Goal: Information Seeking & Learning: Learn about a topic

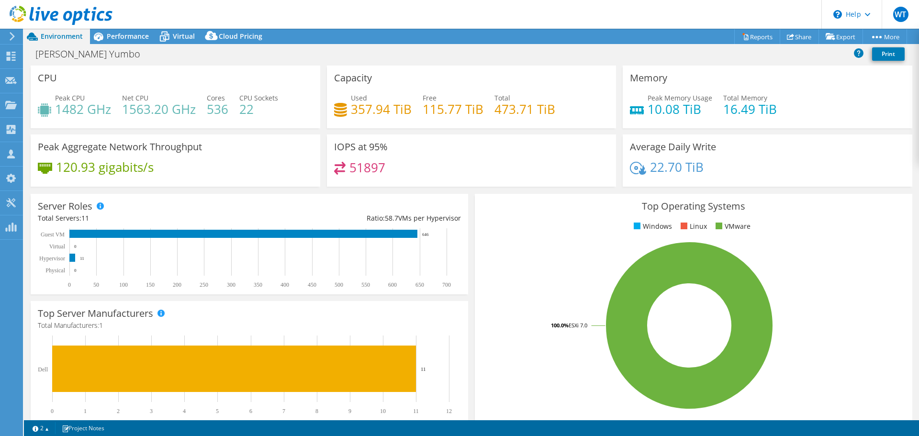
select select "USD"
click at [125, 34] on span "Performance" at bounding box center [128, 36] width 42 height 9
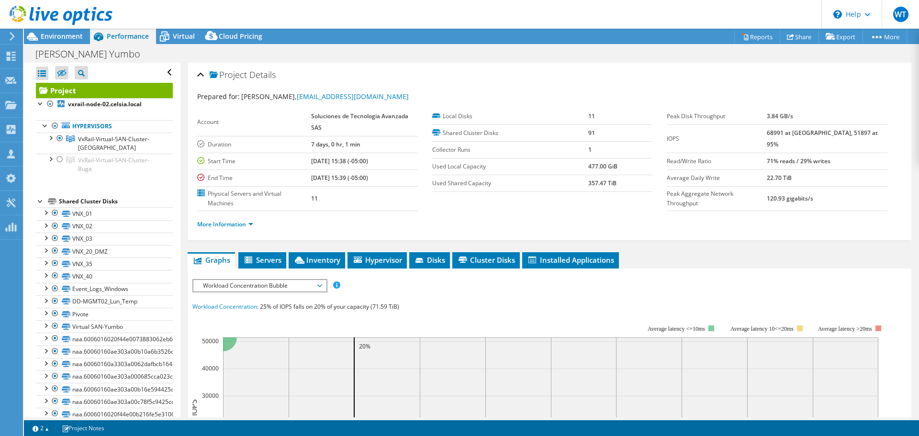
drag, startPoint x: 60, startPoint y: 38, endPoint x: 70, endPoint y: 46, distance: 12.6
click at [60, 38] on span "Environment" at bounding box center [62, 36] width 42 height 9
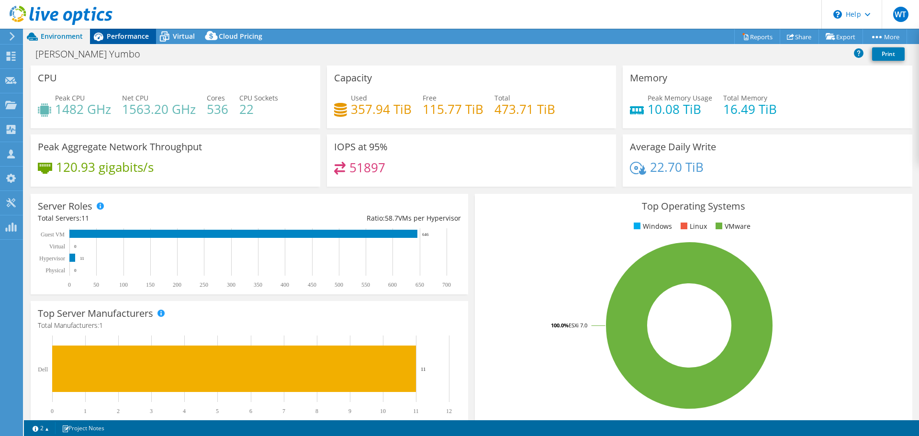
click at [132, 35] on span "Performance" at bounding box center [128, 36] width 42 height 9
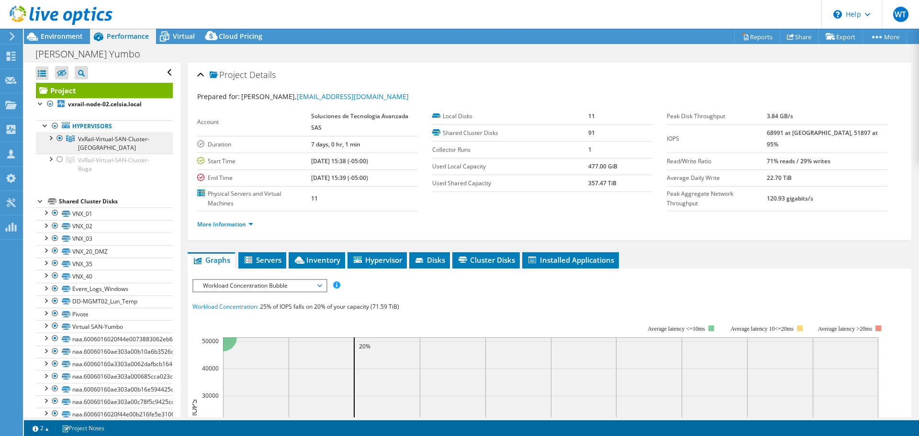
click at [118, 134] on link "VxRail-Virtual-SAN-Cluster-[GEOGRAPHIC_DATA]" at bounding box center [104, 143] width 137 height 21
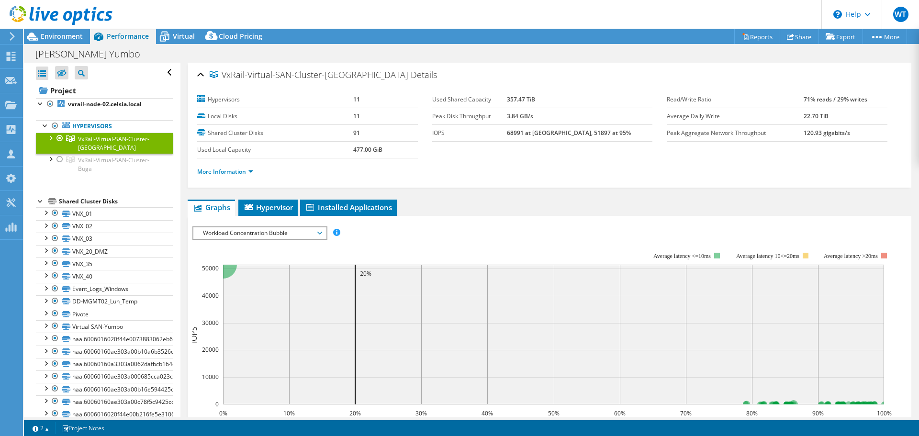
click at [50, 139] on div at bounding box center [50, 138] width 10 height 10
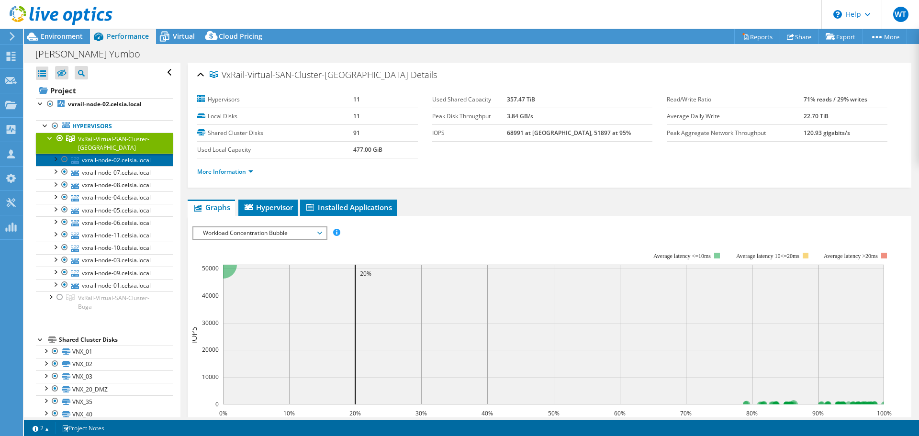
click at [108, 162] on link "vxrail-node-02.celsia.local" at bounding box center [104, 160] width 137 height 12
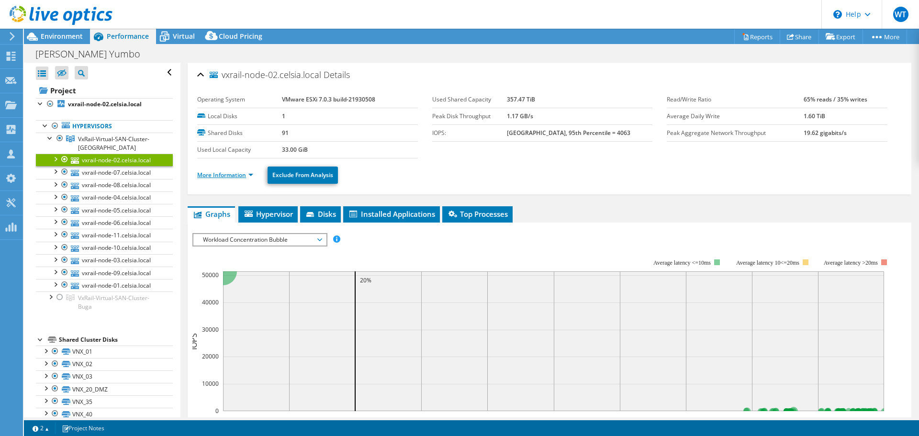
click at [253, 175] on link "More Information" at bounding box center [225, 175] width 56 height 8
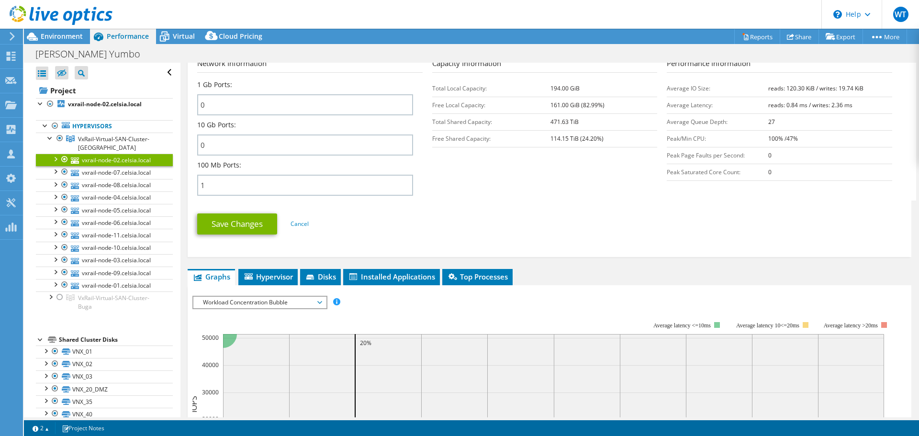
scroll to position [431, 0]
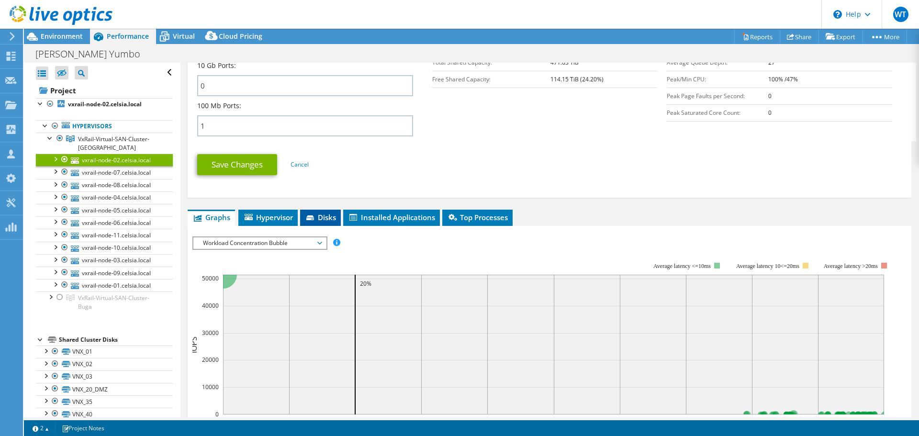
click at [321, 213] on span "Disks" at bounding box center [320, 218] width 31 height 10
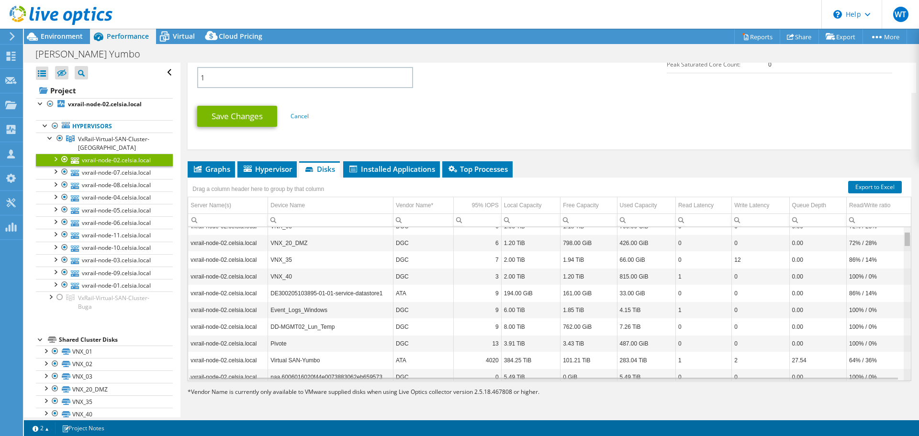
scroll to position [0, 0]
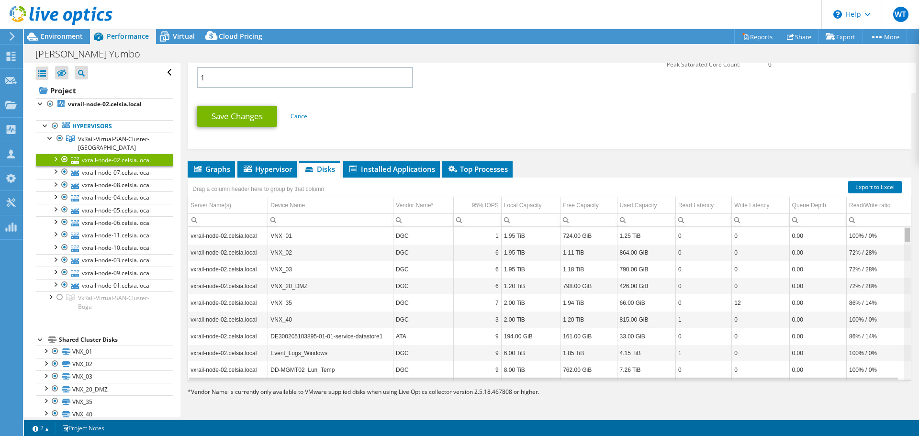
drag, startPoint x: 902, startPoint y: 343, endPoint x: 915, endPoint y: 208, distance: 135.6
click at [915, 208] on body "WT Channel Partner [PERSON_NAME] [PERSON_NAME][EMAIL_ADDRESS][PERSON_NAME][DOMA…" at bounding box center [459, 218] width 919 height 436
click at [280, 236] on td "VNX_01" at bounding box center [330, 235] width 125 height 17
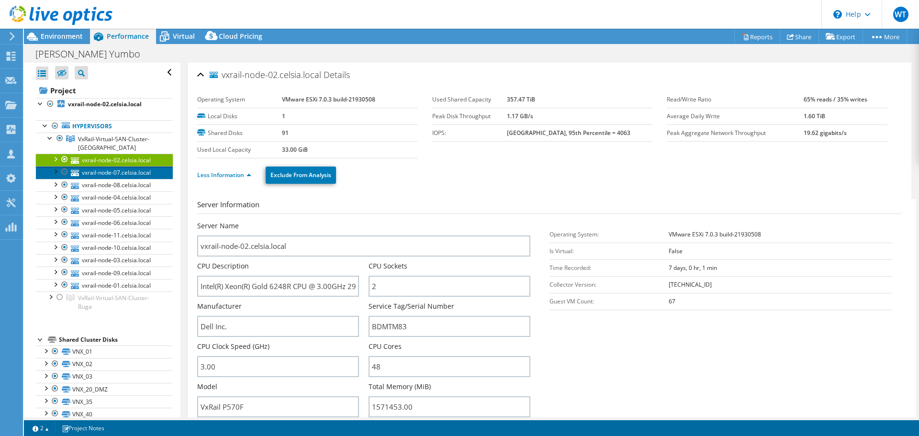
click at [128, 174] on link "vxrail-node-07.celsia.local" at bounding box center [104, 172] width 137 height 12
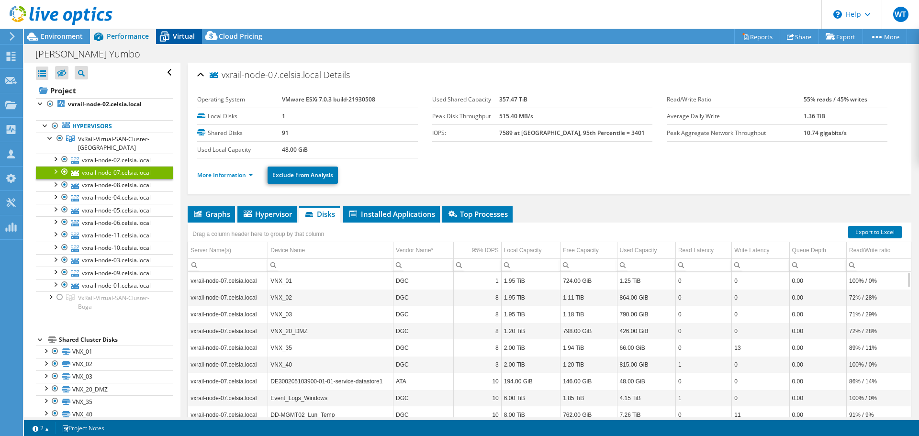
click at [179, 36] on span "Virtual" at bounding box center [184, 36] width 22 height 9
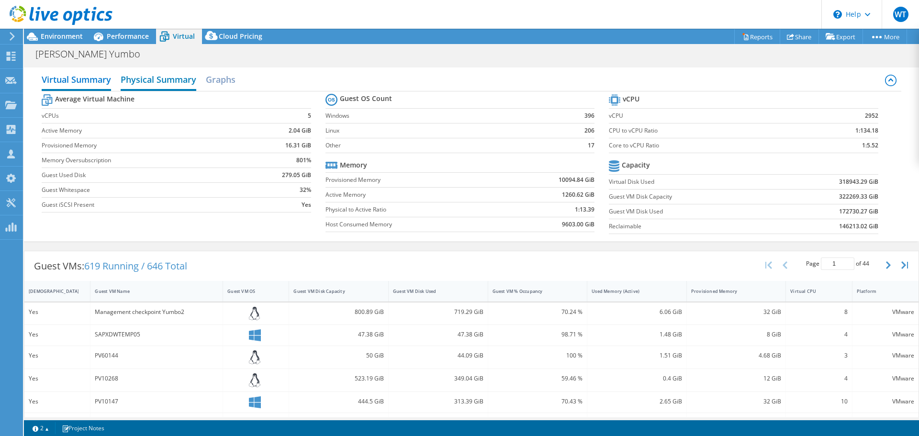
click at [163, 80] on h2 "Physical Summary" at bounding box center [159, 80] width 76 height 21
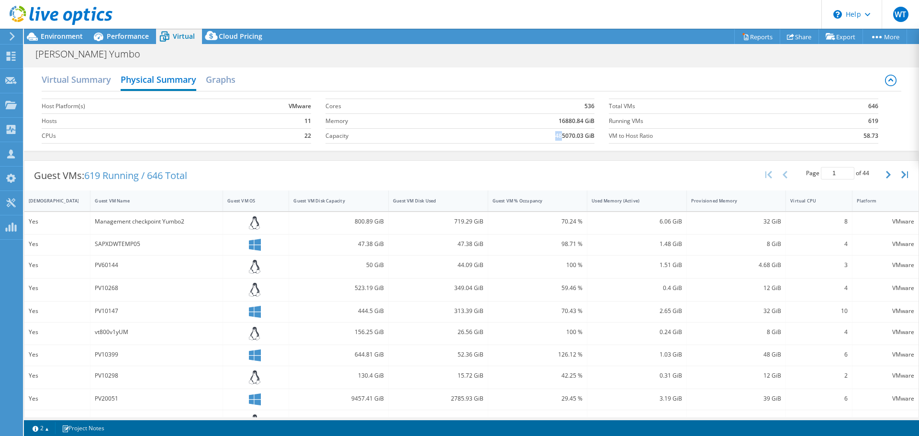
drag, startPoint x: 551, startPoint y: 138, endPoint x: 558, endPoint y: 136, distance: 7.4
click at [558, 136] on b "485070.03 GiB" at bounding box center [574, 136] width 39 height 10
click at [56, 36] on span "Environment" at bounding box center [62, 36] width 42 height 9
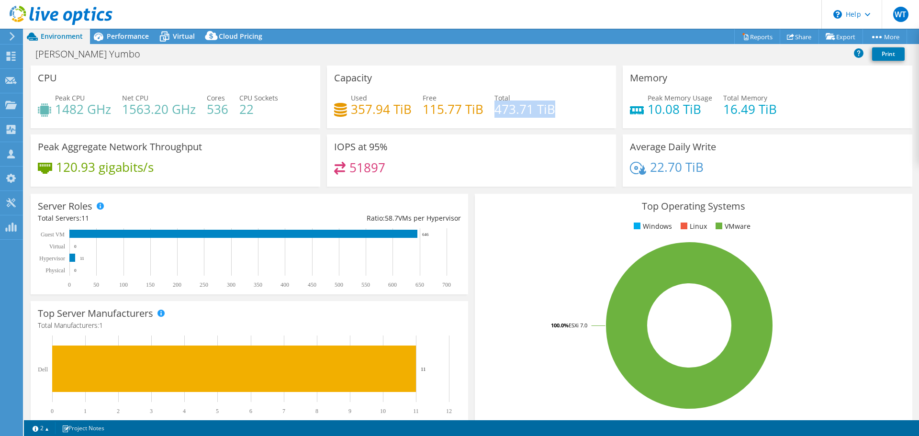
drag, startPoint x: 493, startPoint y: 110, endPoint x: 553, endPoint y: 116, distance: 61.1
click at [553, 115] on div "Used 357.94 TiB Free 115.77 TiB Total 473.71 TiB" at bounding box center [471, 108] width 275 height 31
drag, startPoint x: 350, startPoint y: 107, endPoint x: 413, endPoint y: 116, distance: 63.4
click at [413, 116] on div "Used 357.94 TiB Free 115.77 TiB Total 473.71 TiB" at bounding box center [471, 108] width 275 height 31
click at [550, 248] on rect at bounding box center [689, 326] width 415 height 168
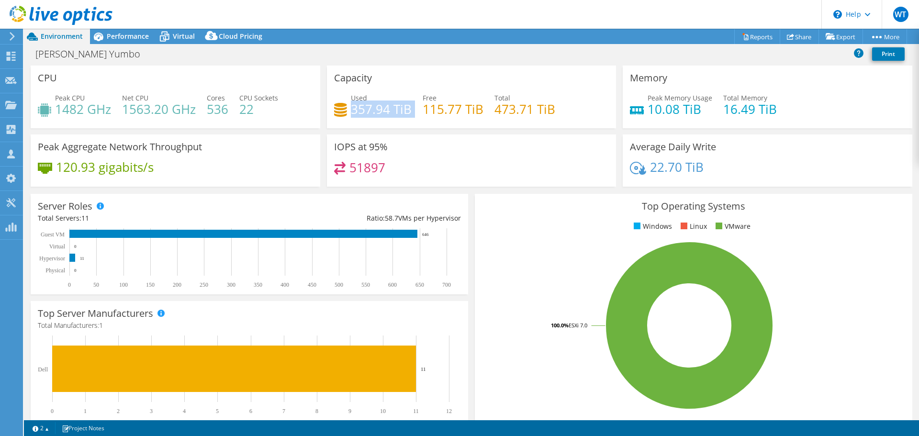
click at [363, 112] on h4 "357.94 TiB" at bounding box center [381, 109] width 61 height 11
drag, startPoint x: 349, startPoint y: 109, endPoint x: 407, endPoint y: 112, distance: 57.5
click at [407, 112] on h4 "357.94 TiB" at bounding box center [381, 109] width 61 height 11
drag, startPoint x: 492, startPoint y: 112, endPoint x: 552, endPoint y: 112, distance: 60.8
click at [552, 112] on div "Used 357.94 TiB Free 115.77 TiB Total 473.71 TiB" at bounding box center [471, 108] width 275 height 31
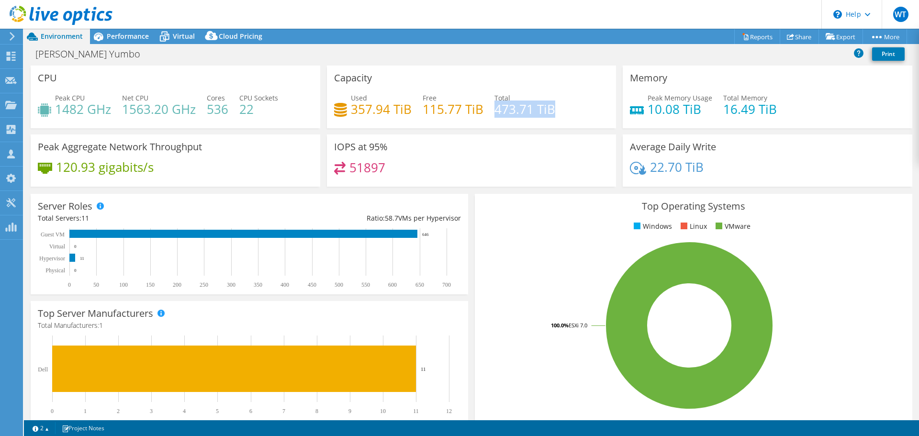
click at [496, 113] on h4 "473.71 TiB" at bounding box center [524, 109] width 61 height 11
drag, startPoint x: 492, startPoint y: 110, endPoint x: 552, endPoint y: 109, distance: 59.8
click at [552, 109] on div "Used 357.94 TiB Free 115.77 TiB Total 473.71 TiB" at bounding box center [471, 108] width 275 height 31
click at [514, 114] on h4 "473.71 TiB" at bounding box center [524, 109] width 61 height 11
drag, startPoint x: 350, startPoint y: 109, endPoint x: 407, endPoint y: 113, distance: 57.6
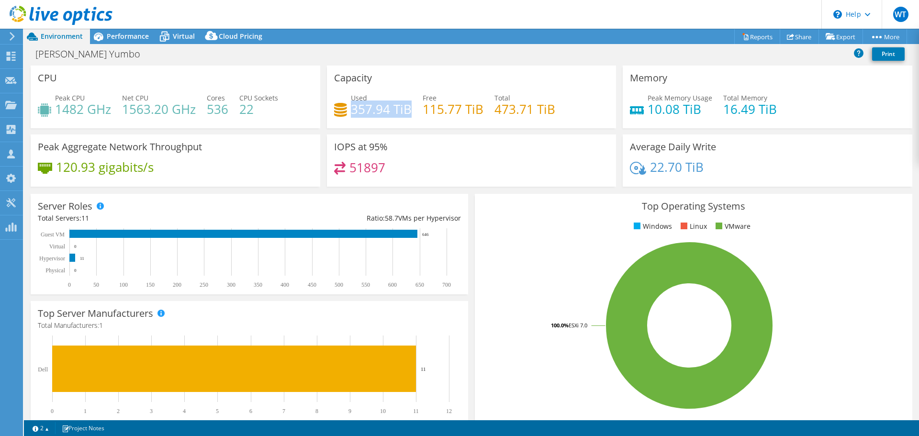
click at [407, 113] on h4 "357.94 TiB" at bounding box center [381, 109] width 61 height 11
click at [493, 206] on h3 "Top Operating Systems" at bounding box center [693, 206] width 423 height 11
drag, startPoint x: 347, startPoint y: 107, endPoint x: 407, endPoint y: 110, distance: 60.4
click at [407, 110] on div "Used 357.94 TiB" at bounding box center [373, 104] width 78 height 22
click at [493, 70] on div "Capacity Used 357.94 TiB Free 115.77 TiB Total 473.71 TiB" at bounding box center [472, 97] width 290 height 63
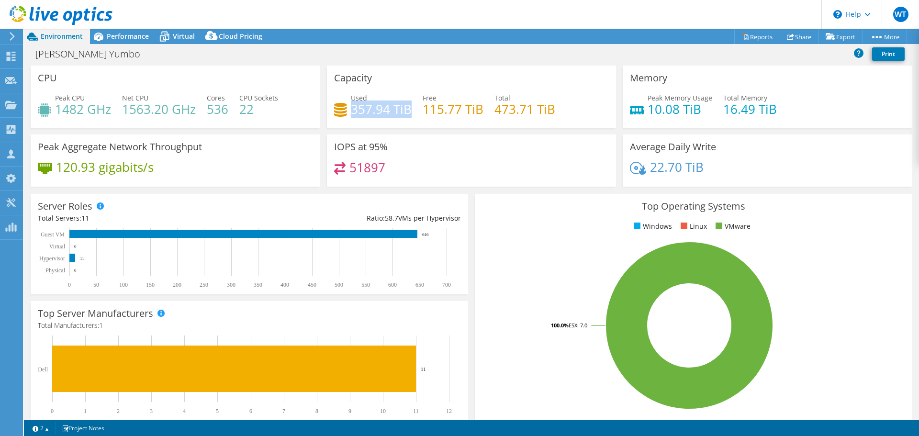
drag, startPoint x: 354, startPoint y: 107, endPoint x: 405, endPoint y: 112, distance: 51.5
click at [405, 112] on h4 "357.94 TiB" at bounding box center [381, 109] width 61 height 11
drag, startPoint x: 492, startPoint y: 112, endPoint x: 548, endPoint y: 112, distance: 56.0
click at [548, 112] on h4 "473.71 TiB" at bounding box center [524, 109] width 61 height 11
click at [543, 76] on div "Capacity Used 357.94 TiB Free 115.77 TiB Total 473.71 TiB" at bounding box center [472, 97] width 290 height 63
